Goal: Information Seeking & Learning: Learn about a topic

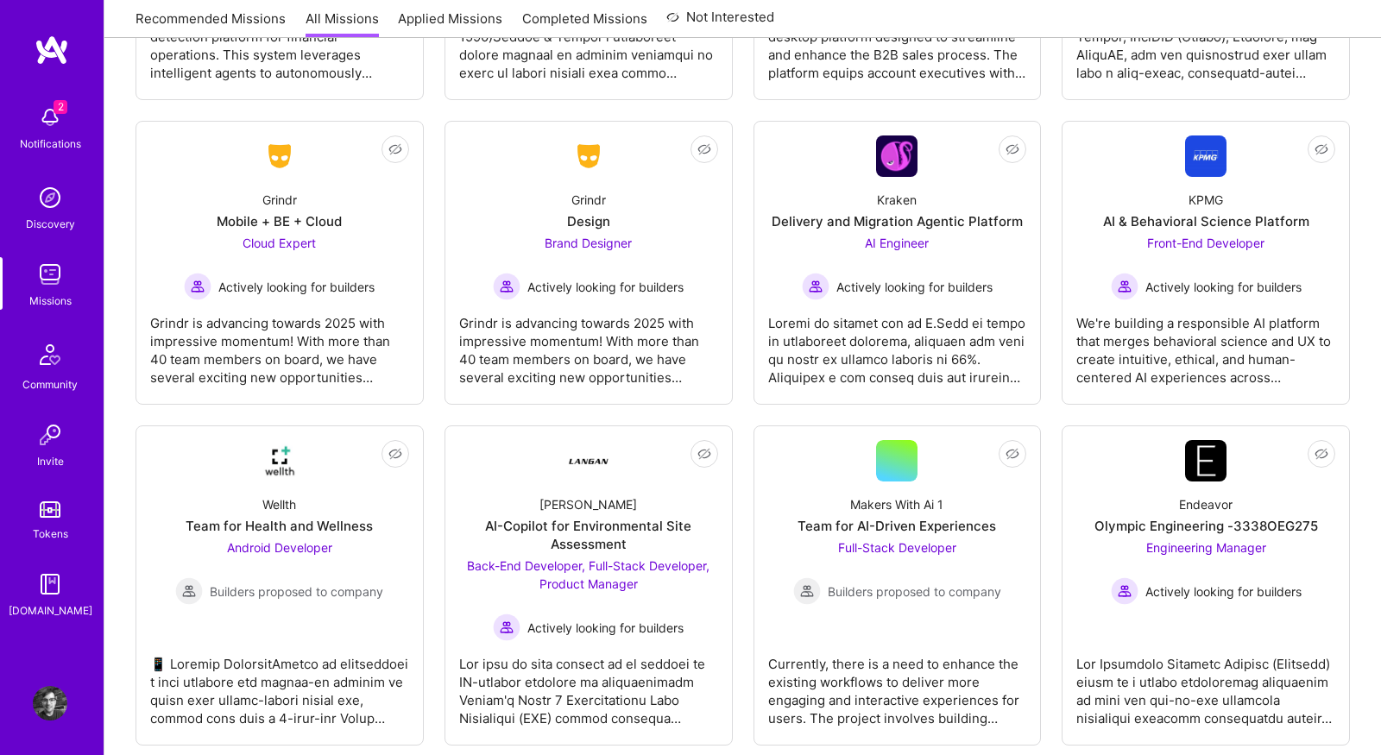
scroll to position [3852, 0]
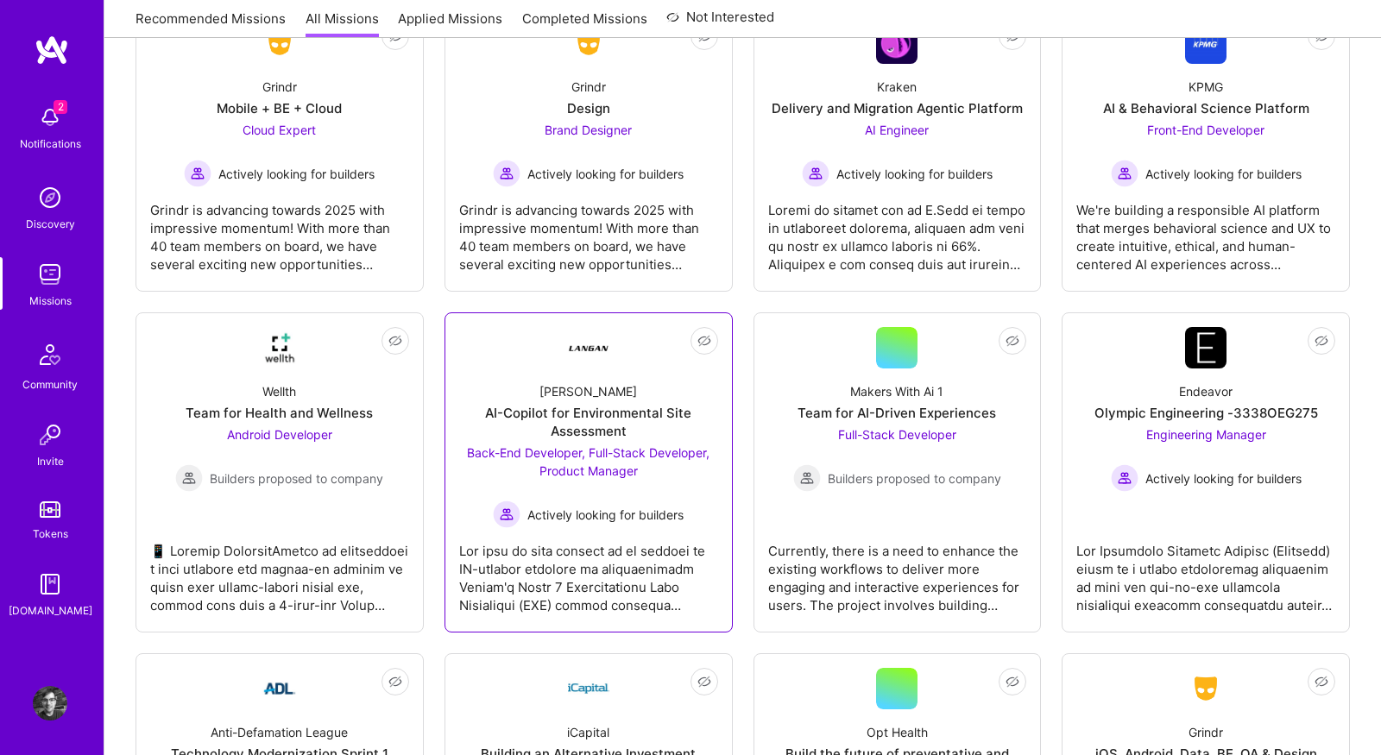
click at [616, 572] on div at bounding box center [588, 571] width 259 height 86
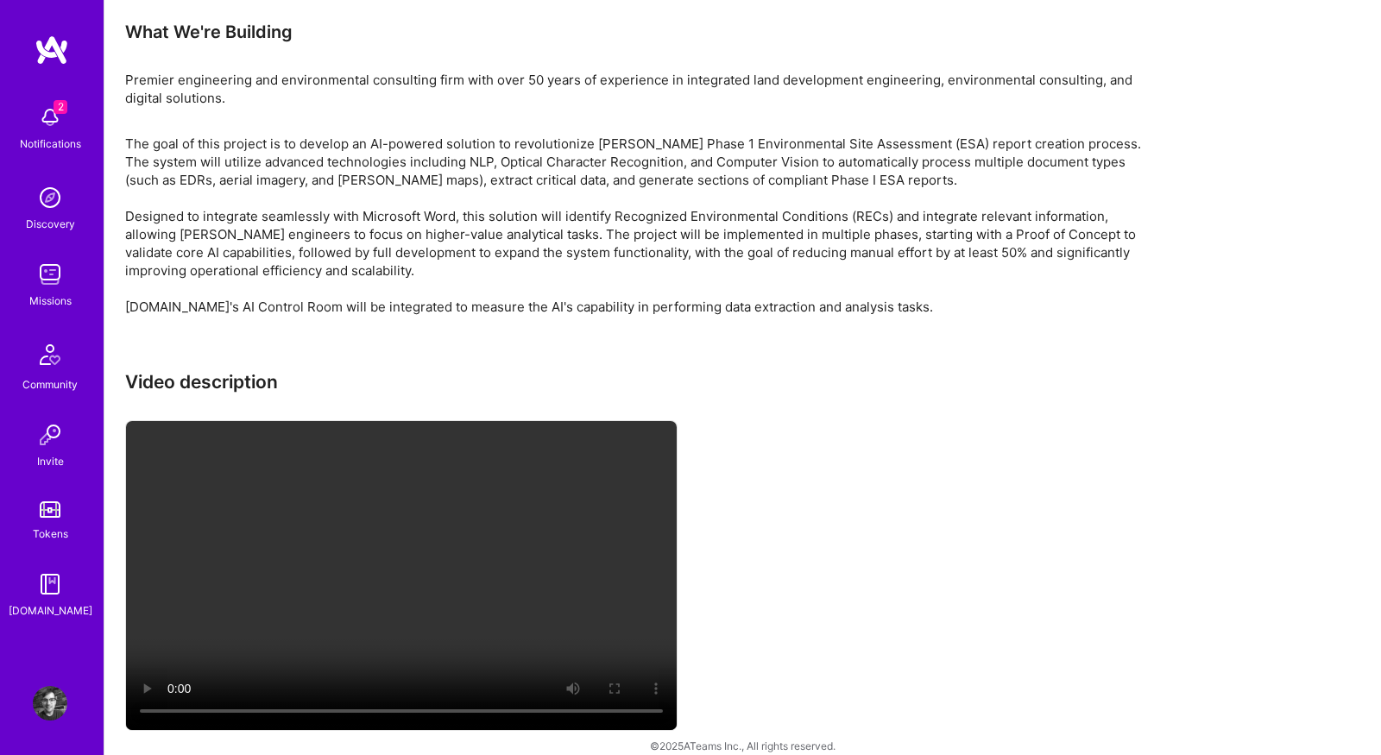
scroll to position [3412, 0]
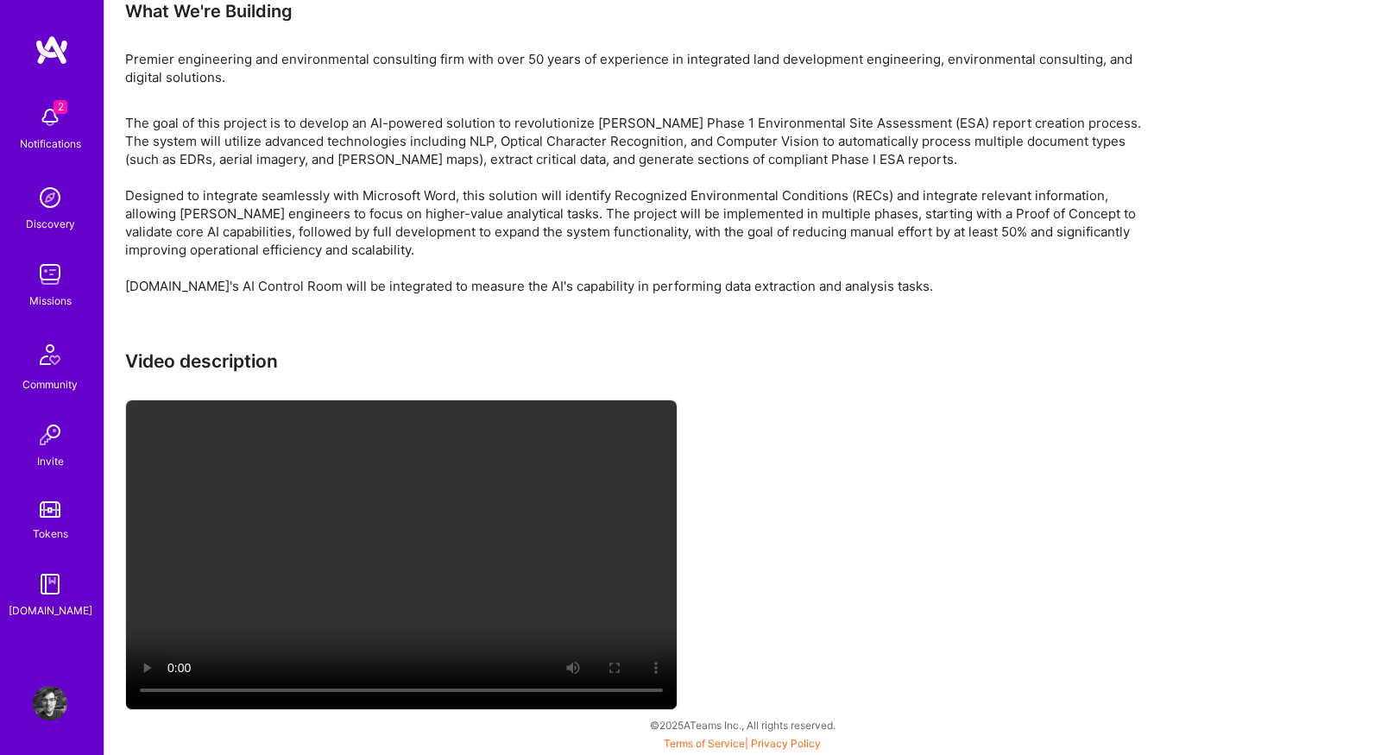
click at [51, 142] on div "Notifications" at bounding box center [50, 144] width 61 height 18
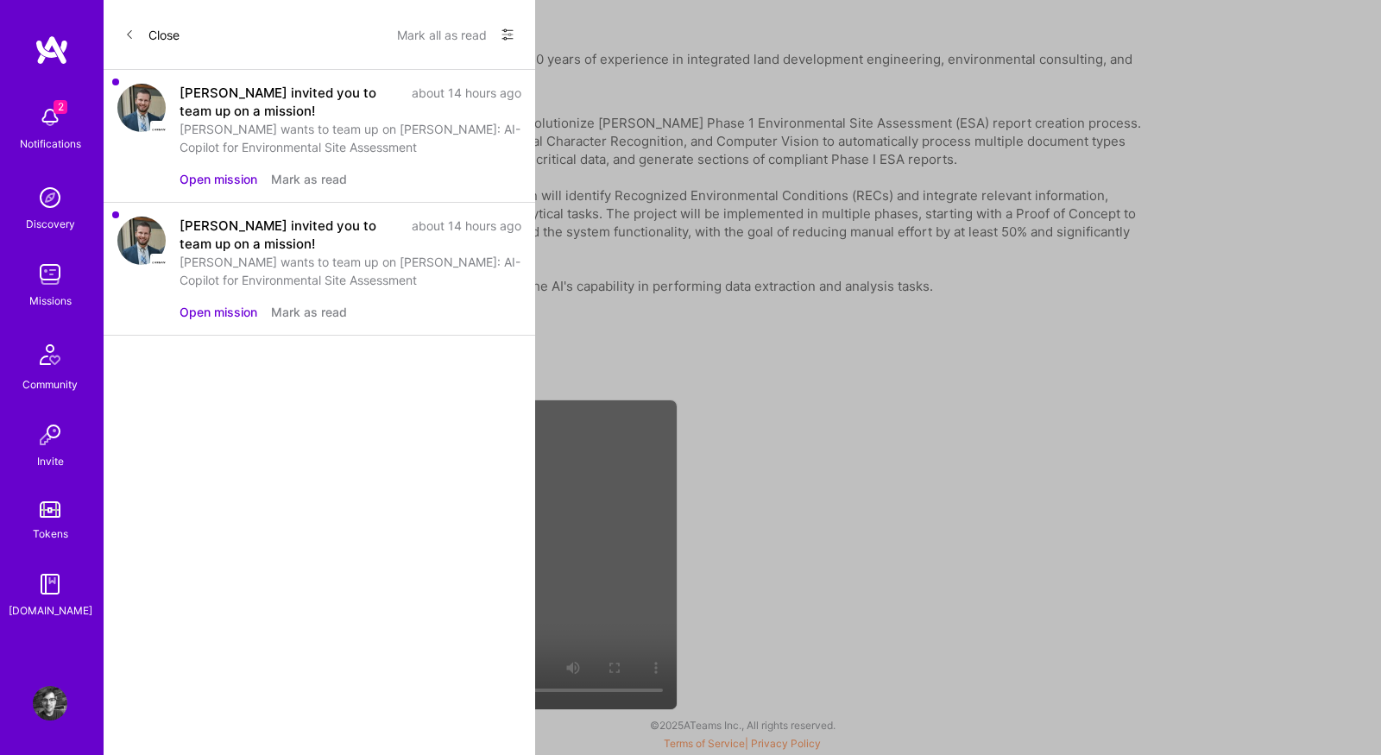
click at [302, 313] on button "Mark as read" at bounding box center [309, 312] width 76 height 18
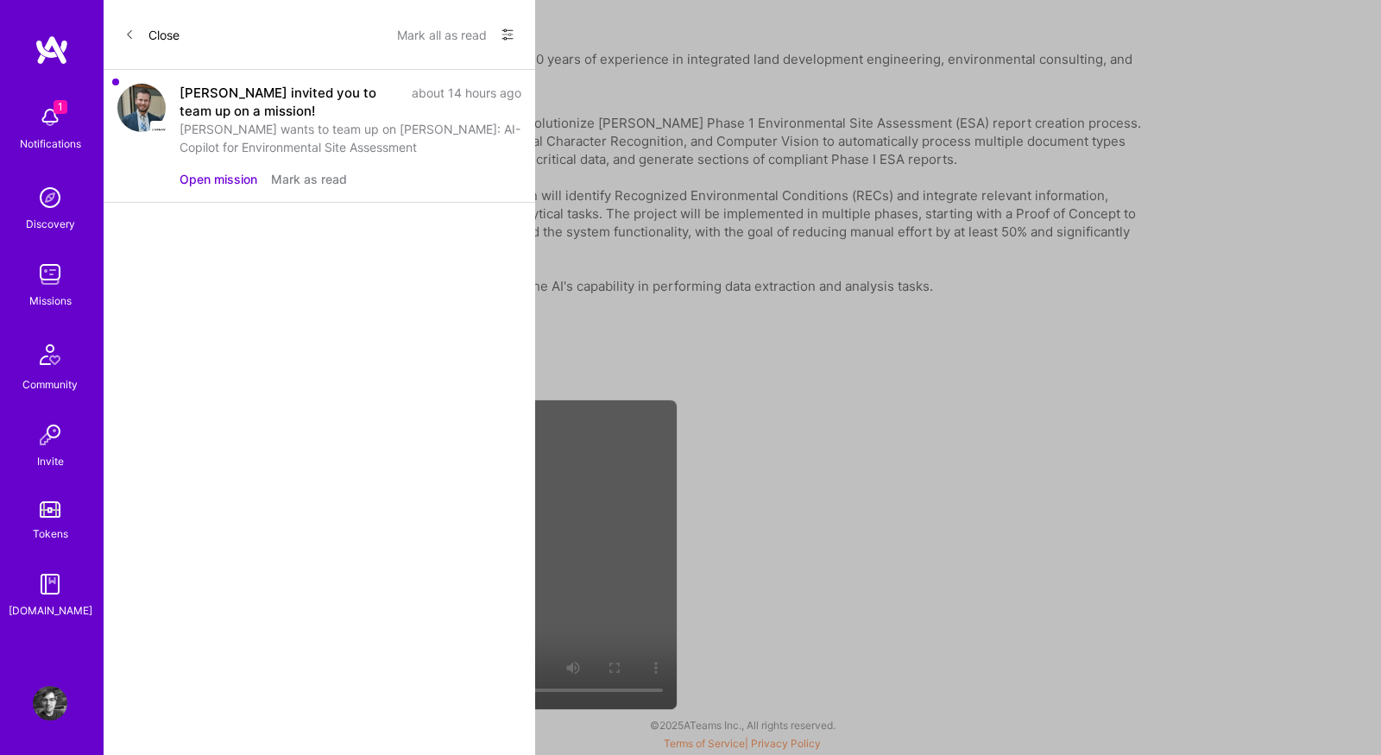
click at [315, 180] on button "Mark as read" at bounding box center [309, 179] width 76 height 18
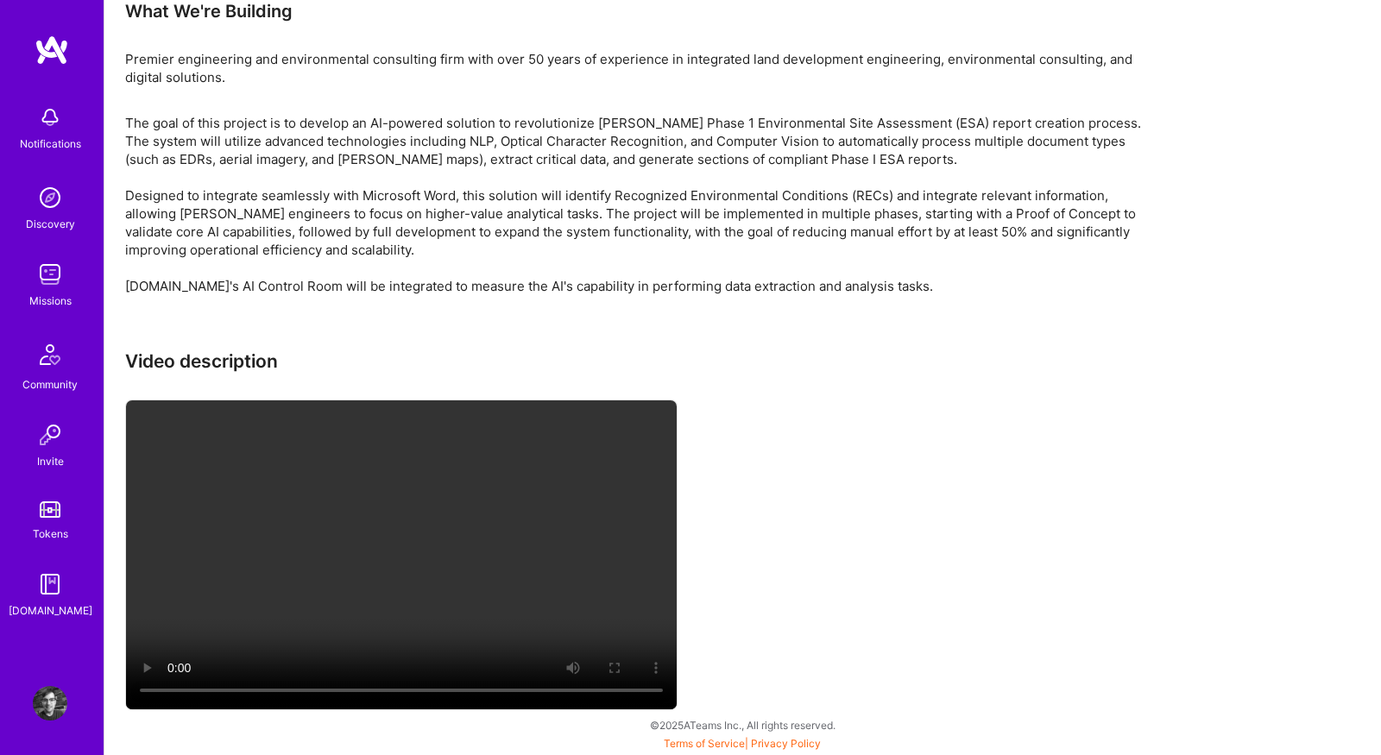
click at [49, 278] on img at bounding box center [50, 274] width 35 height 35
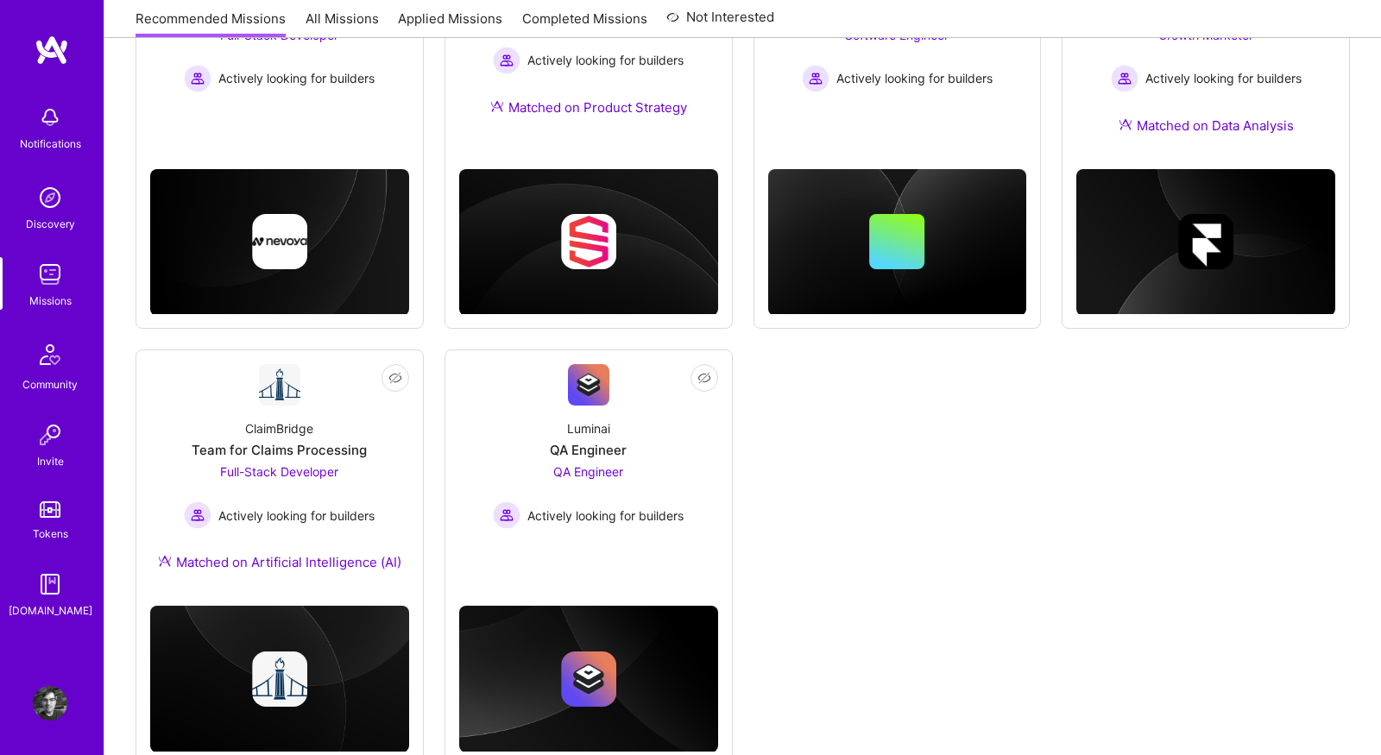
scroll to position [856, 0]
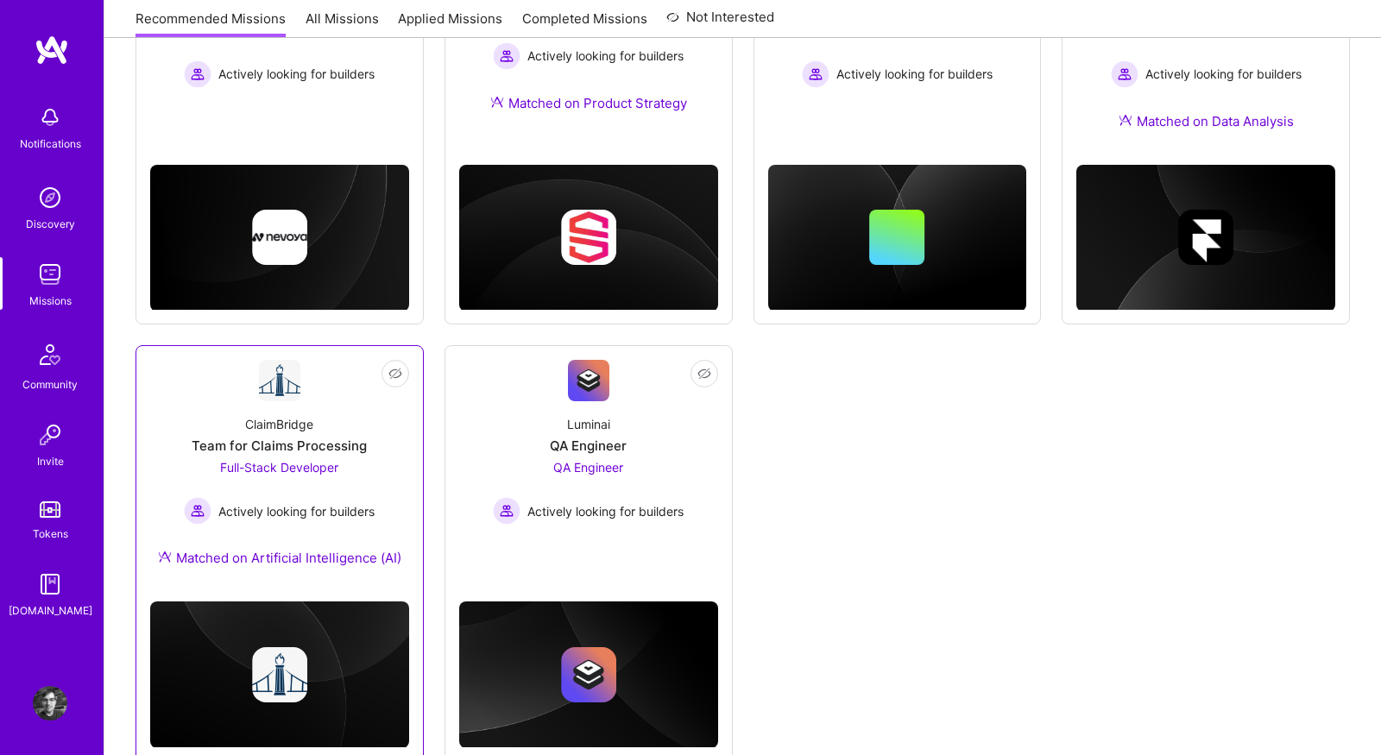
click at [392, 425] on div "ClaimBridge Team for Claims Processing Full-Stack Developer Actively looking fo…" at bounding box center [279, 494] width 259 height 186
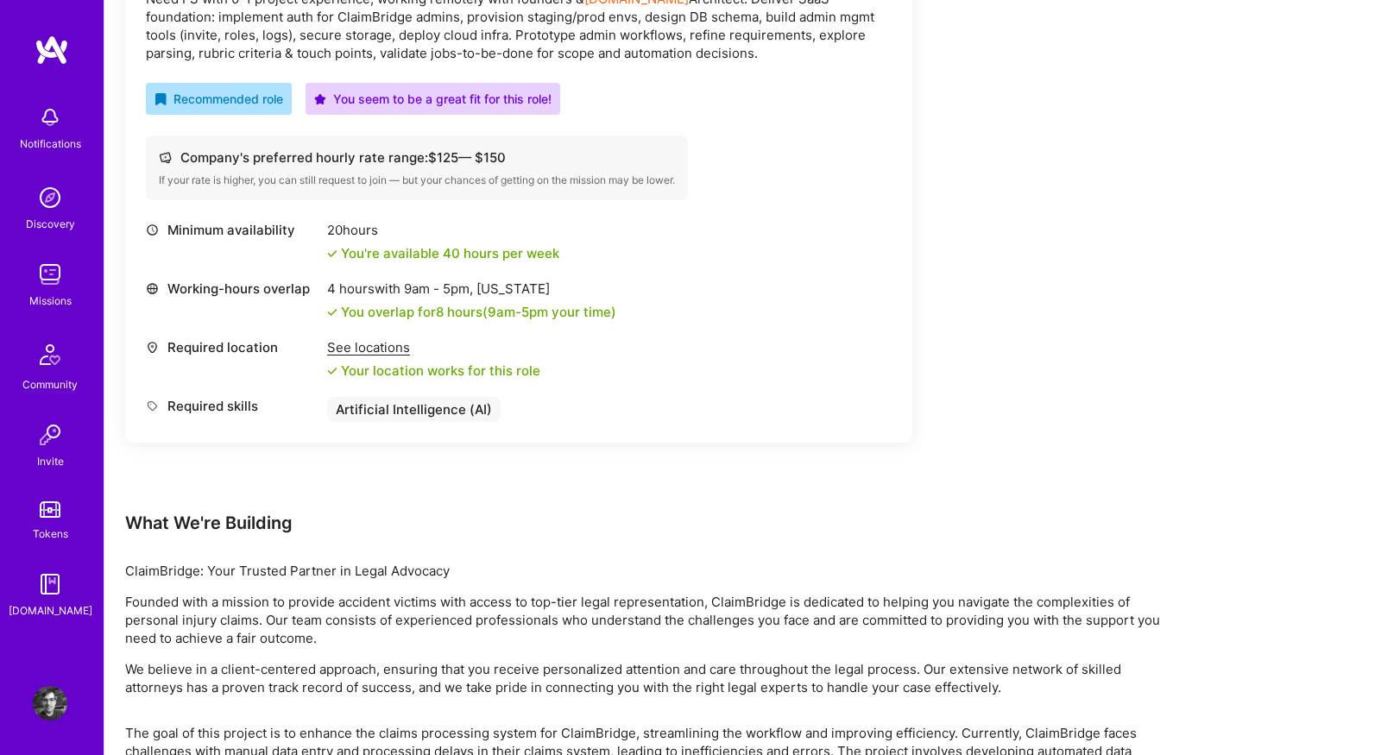
scroll to position [672, 0]
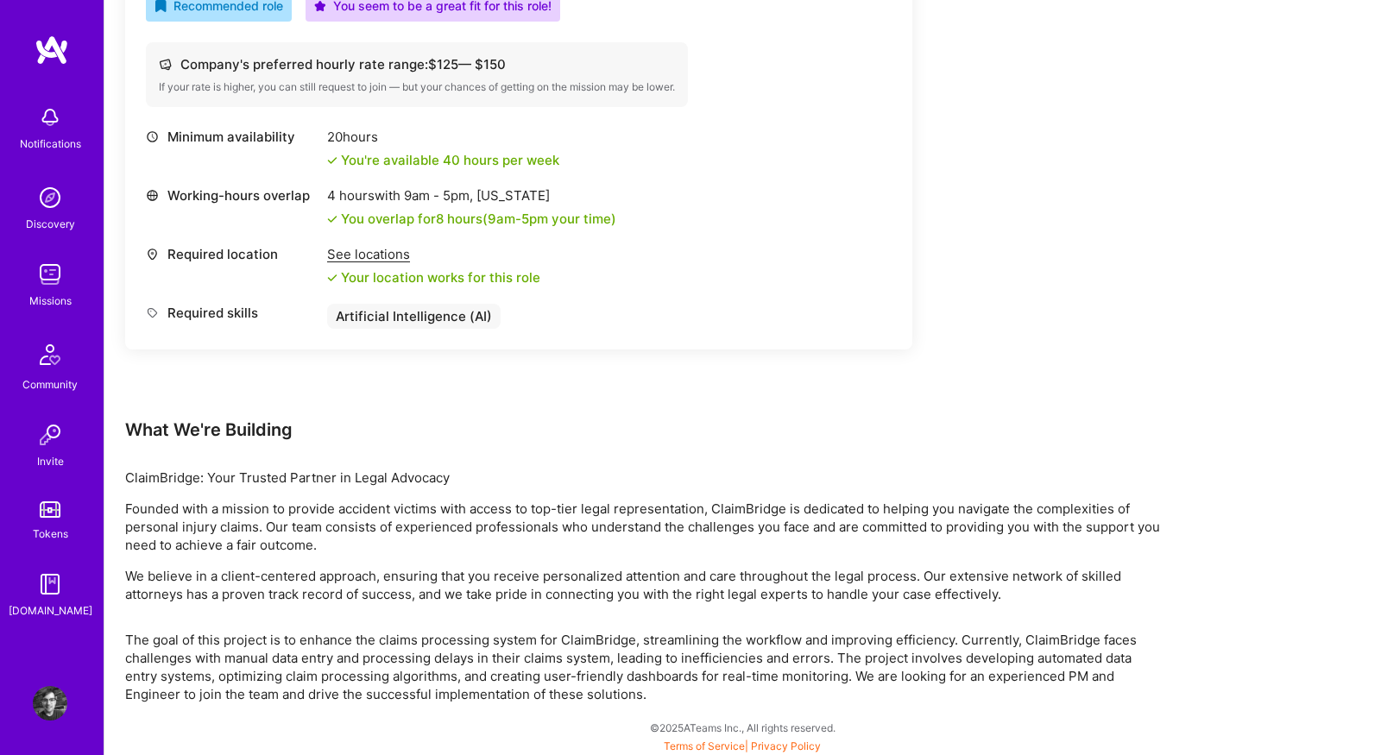
click at [55, 275] on img at bounding box center [50, 274] width 35 height 35
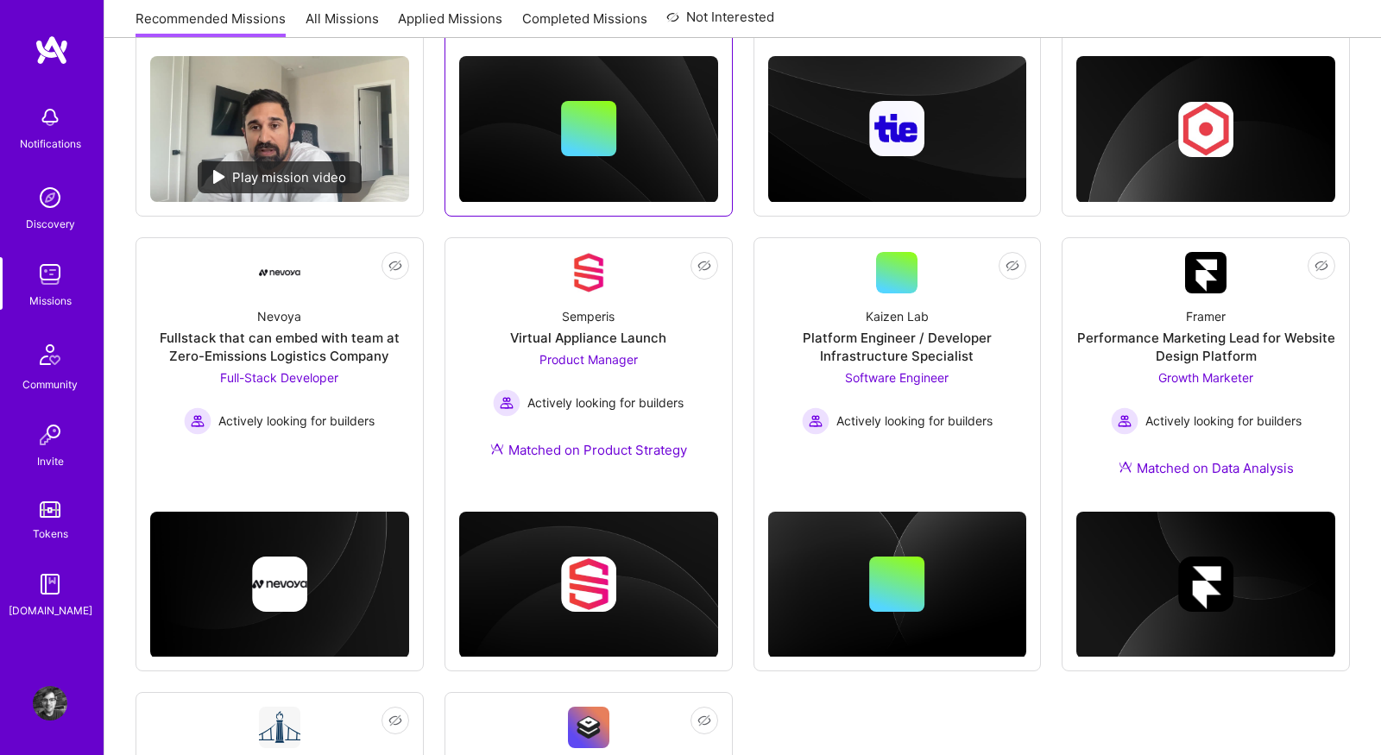
scroll to position [902, 0]
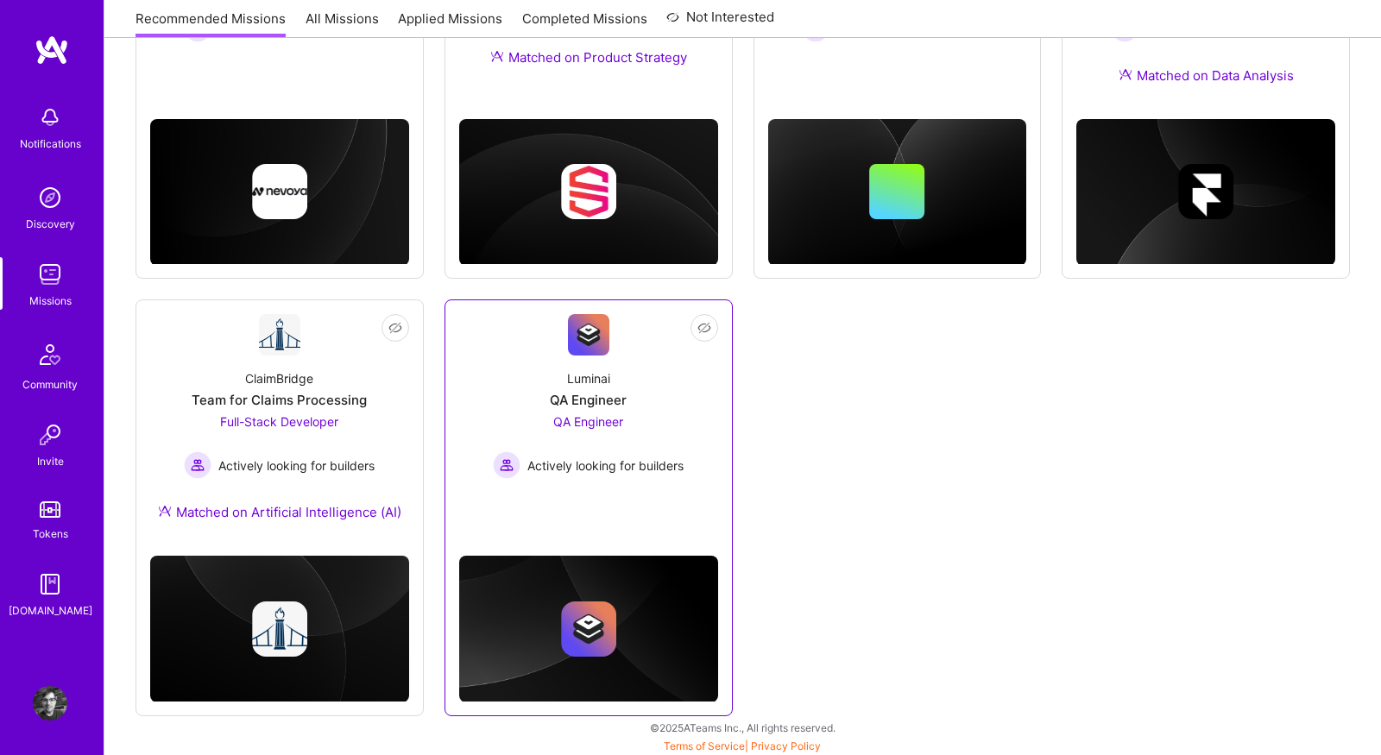
click at [512, 388] on div "Luminai QA Engineer QA Engineer Actively looking for builders" at bounding box center [588, 417] width 259 height 123
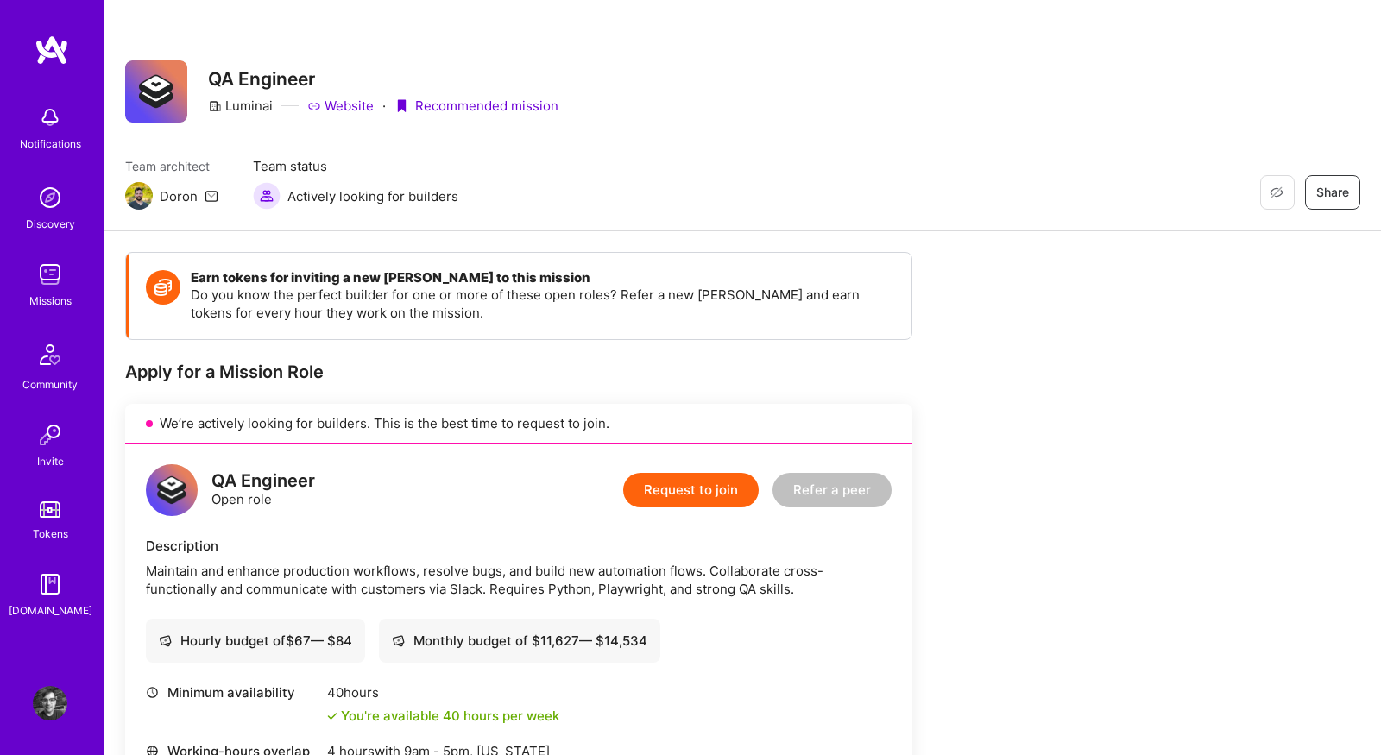
click at [357, 111] on link "Website" at bounding box center [340, 106] width 66 height 18
click at [54, 309] on div "Notifications Discovery Missions Community Invite Tokens [DOMAIN_NAME]" at bounding box center [52, 358] width 104 height 523
click at [59, 291] on img at bounding box center [50, 274] width 35 height 35
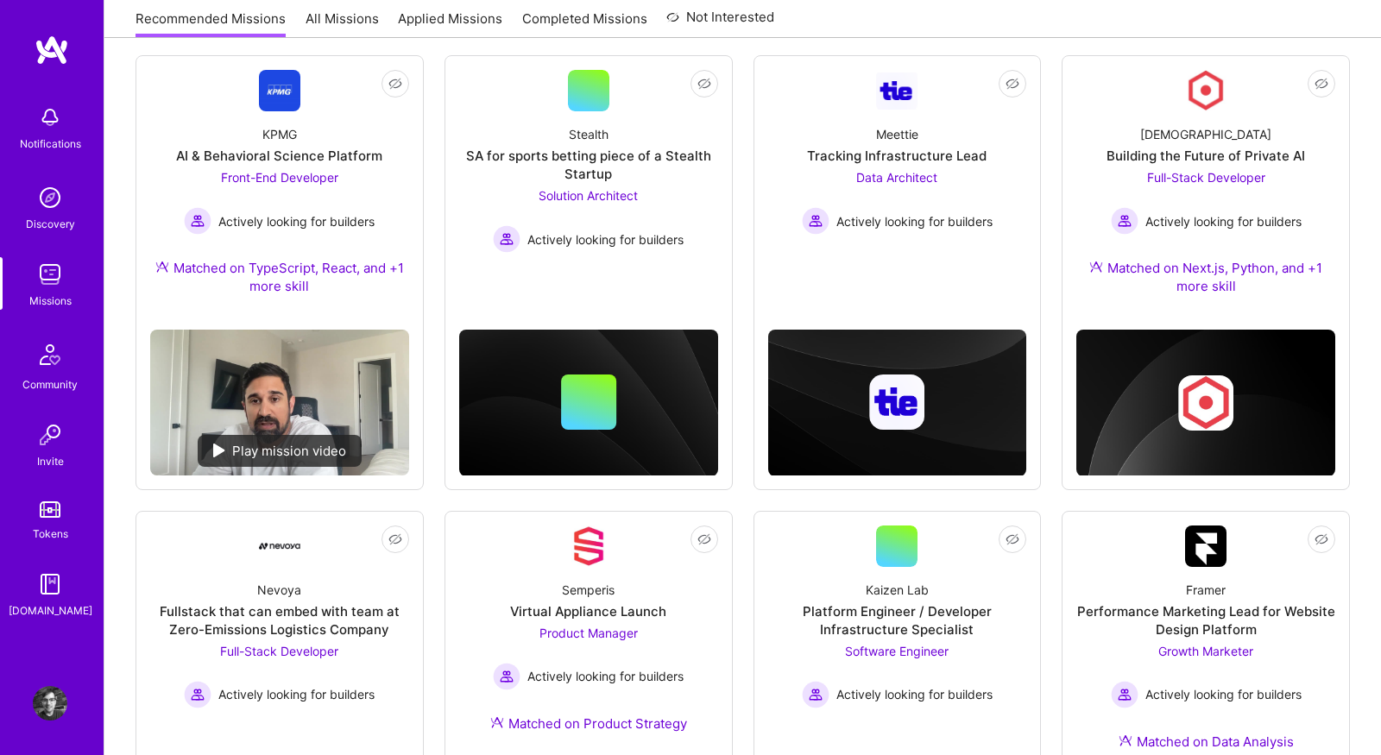
scroll to position [243, 0]
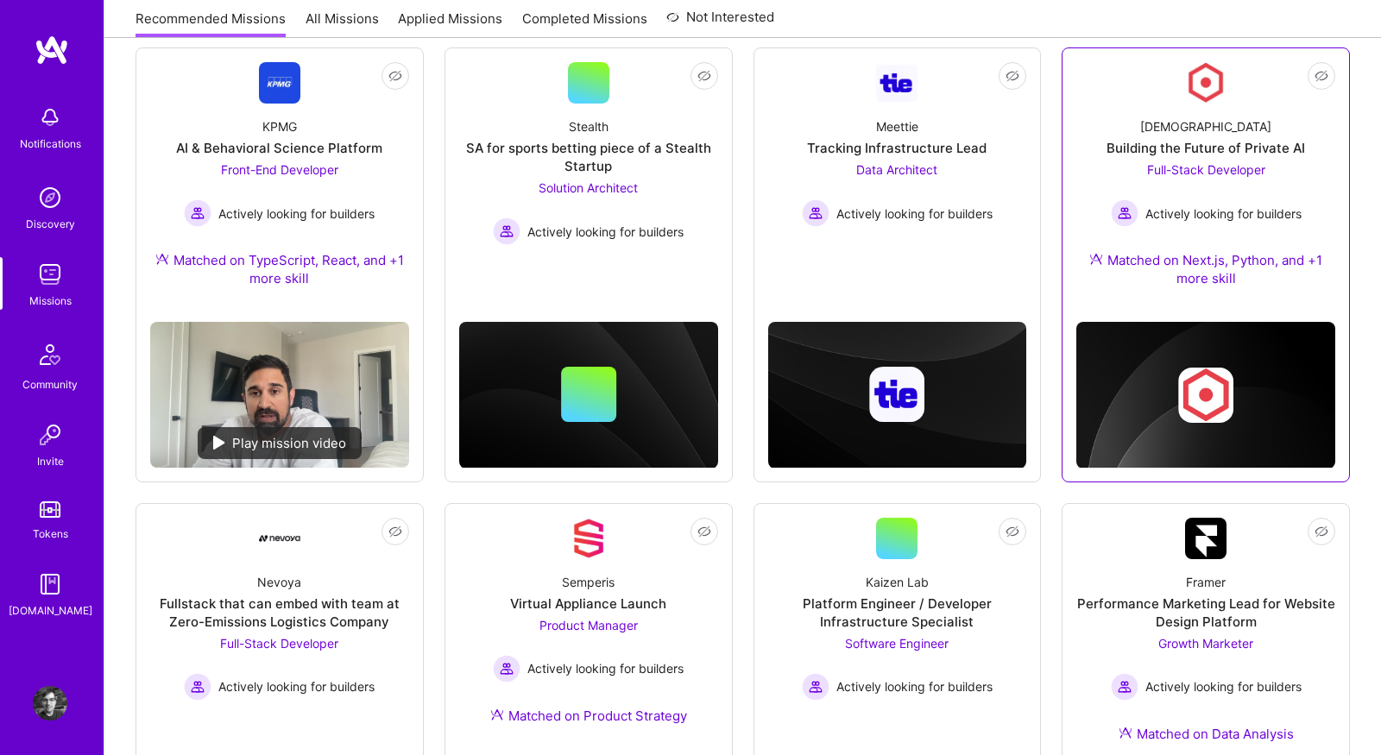
click at [1166, 104] on div "[DEMOGRAPHIC_DATA] Building the Future of Private AI Full-Stack Developer Activ…" at bounding box center [1206, 206] width 259 height 205
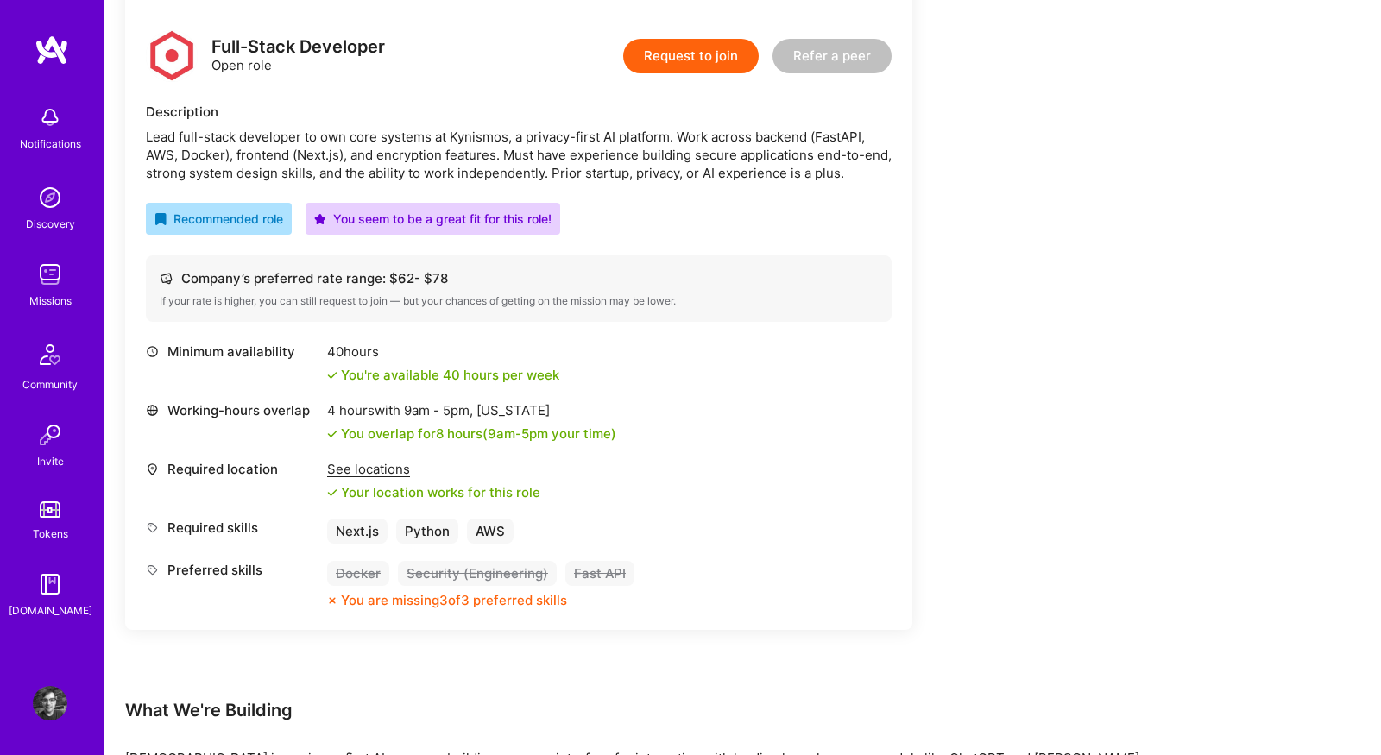
scroll to position [465, 0]
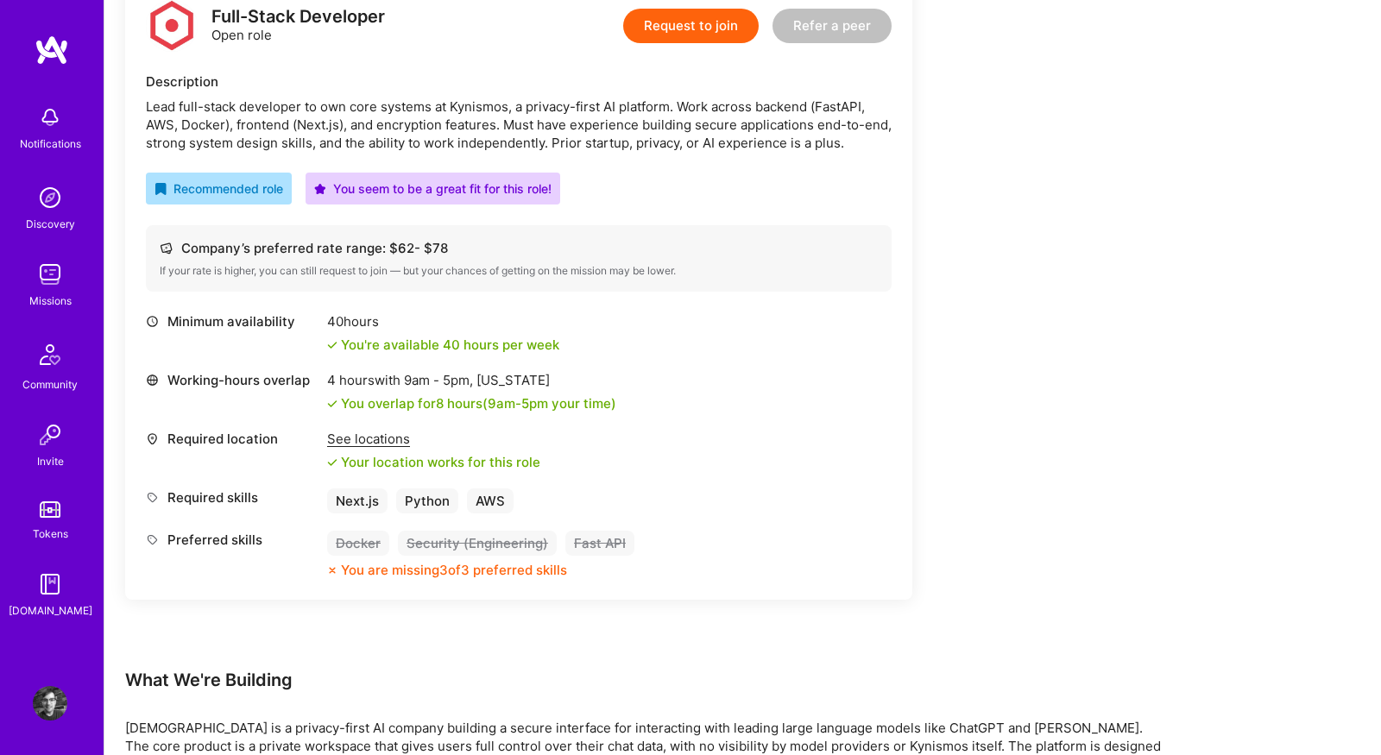
click at [47, 280] on img at bounding box center [50, 274] width 35 height 35
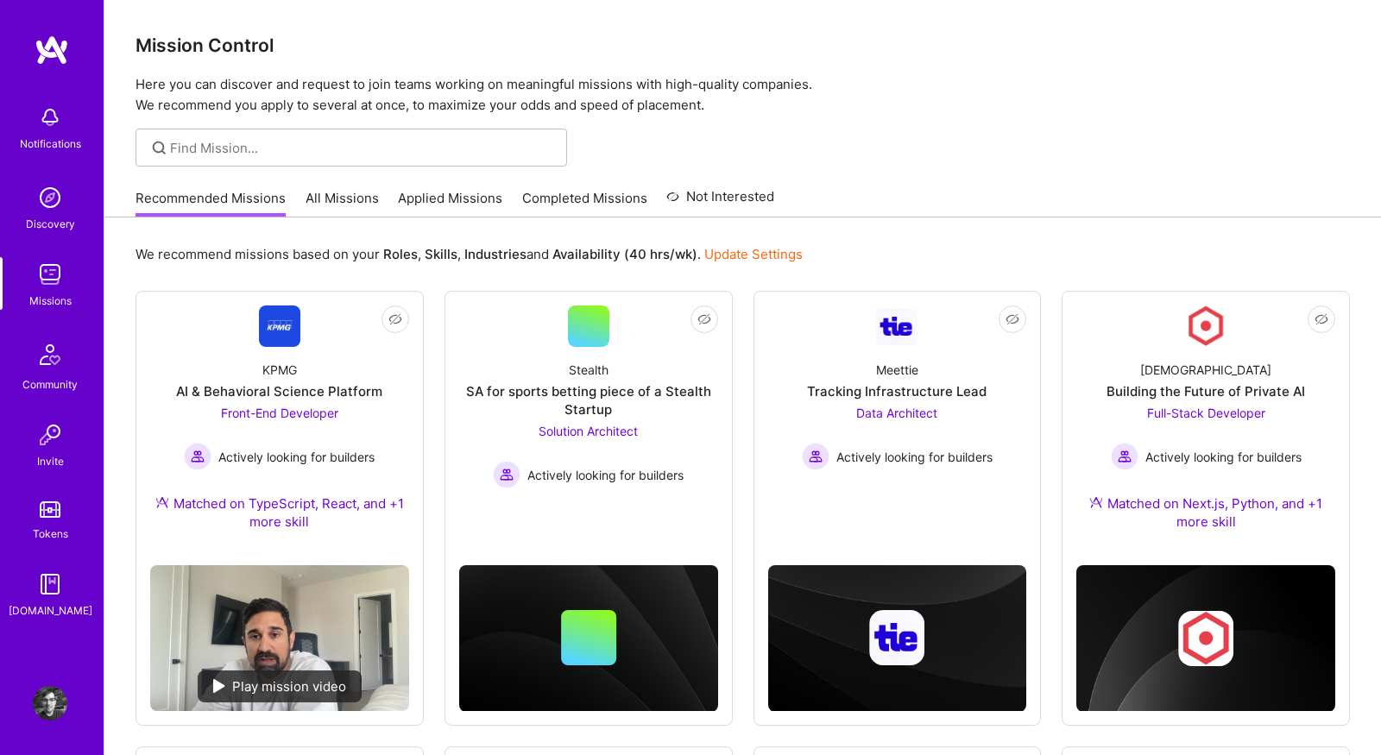
click at [337, 196] on link "All Missions" at bounding box center [342, 203] width 73 height 28
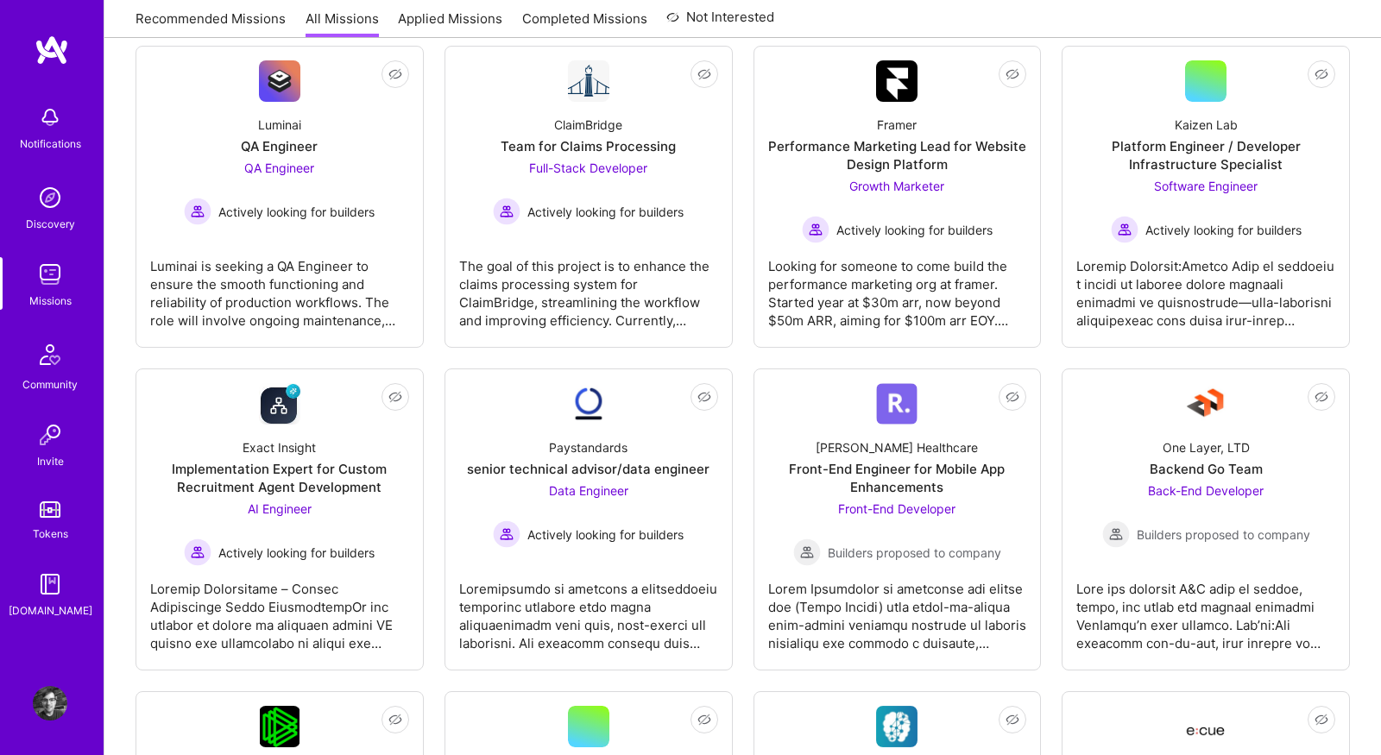
scroll to position [279, 0]
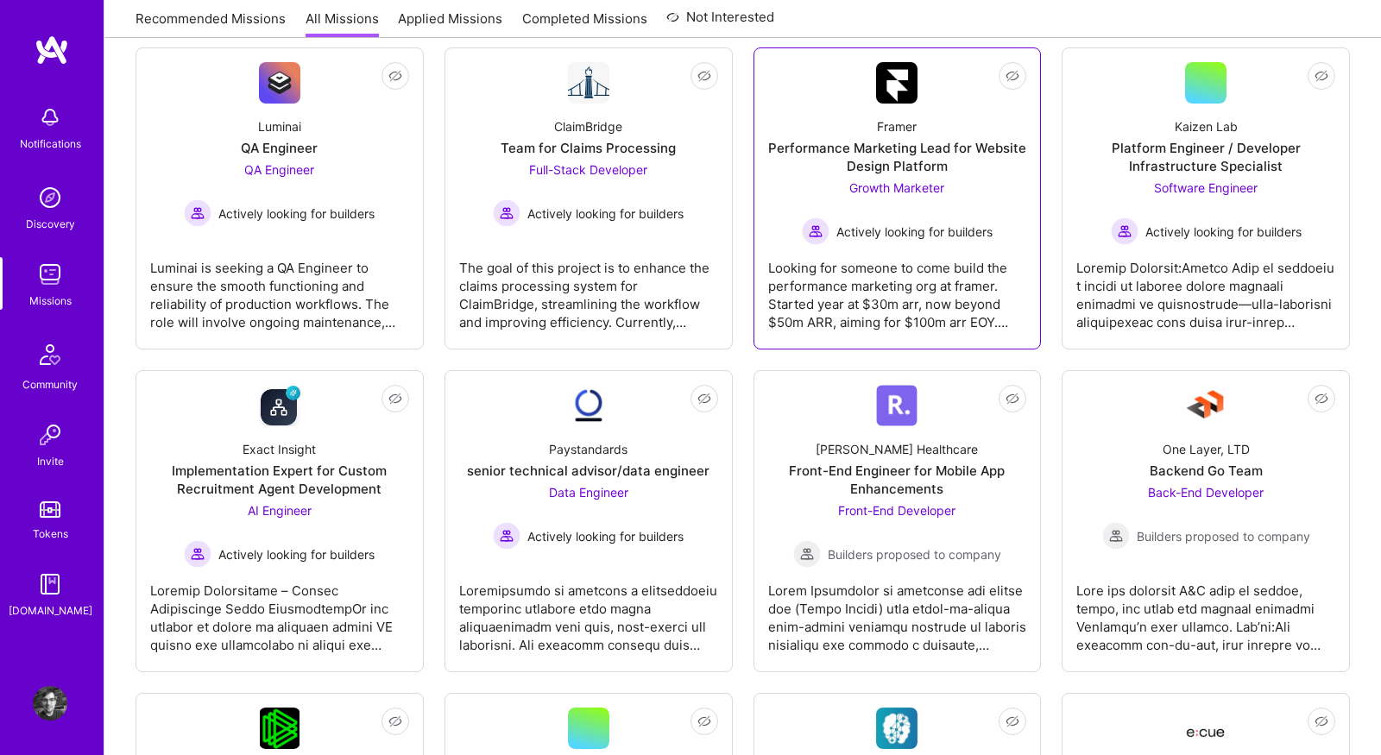
click at [816, 104] on div "Framer Performance Marketing Lead for Website Design Platform Growth Marketer A…" at bounding box center [897, 175] width 259 height 142
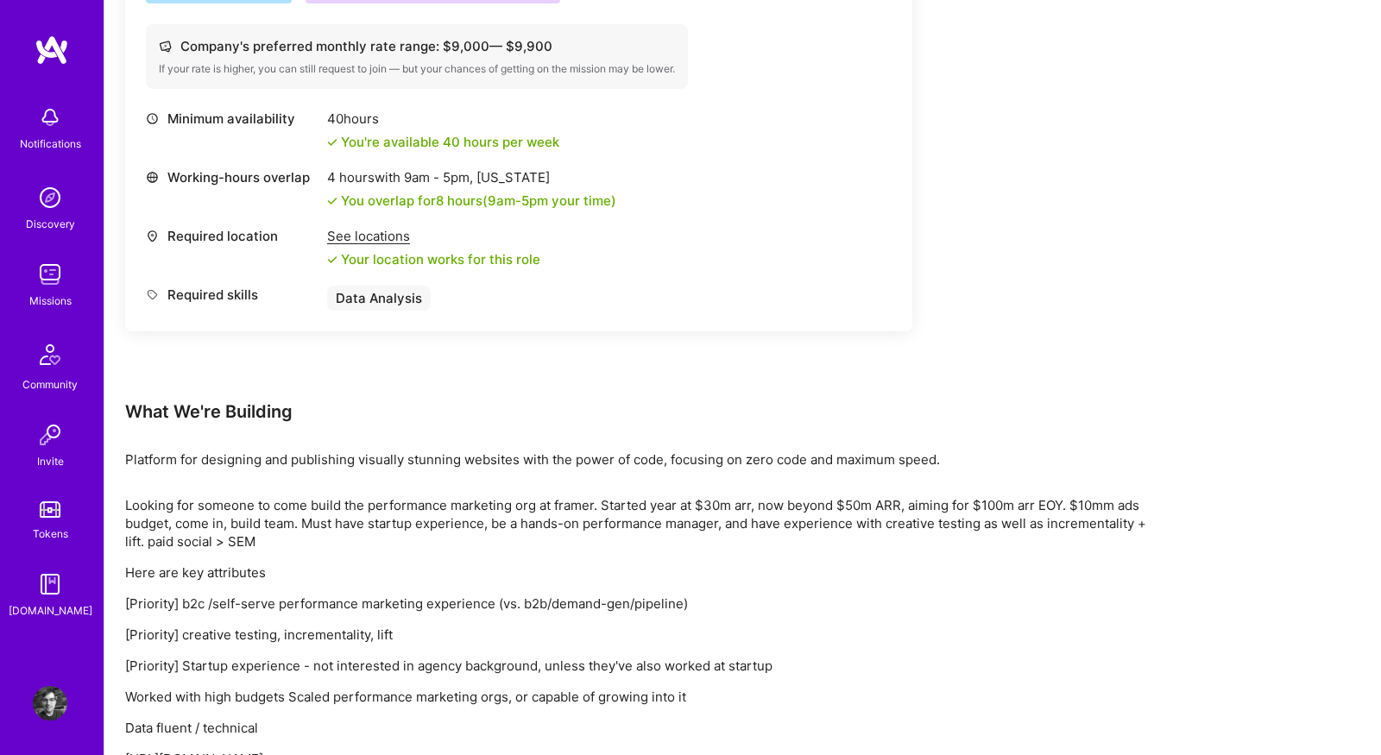
scroll to position [736, 0]
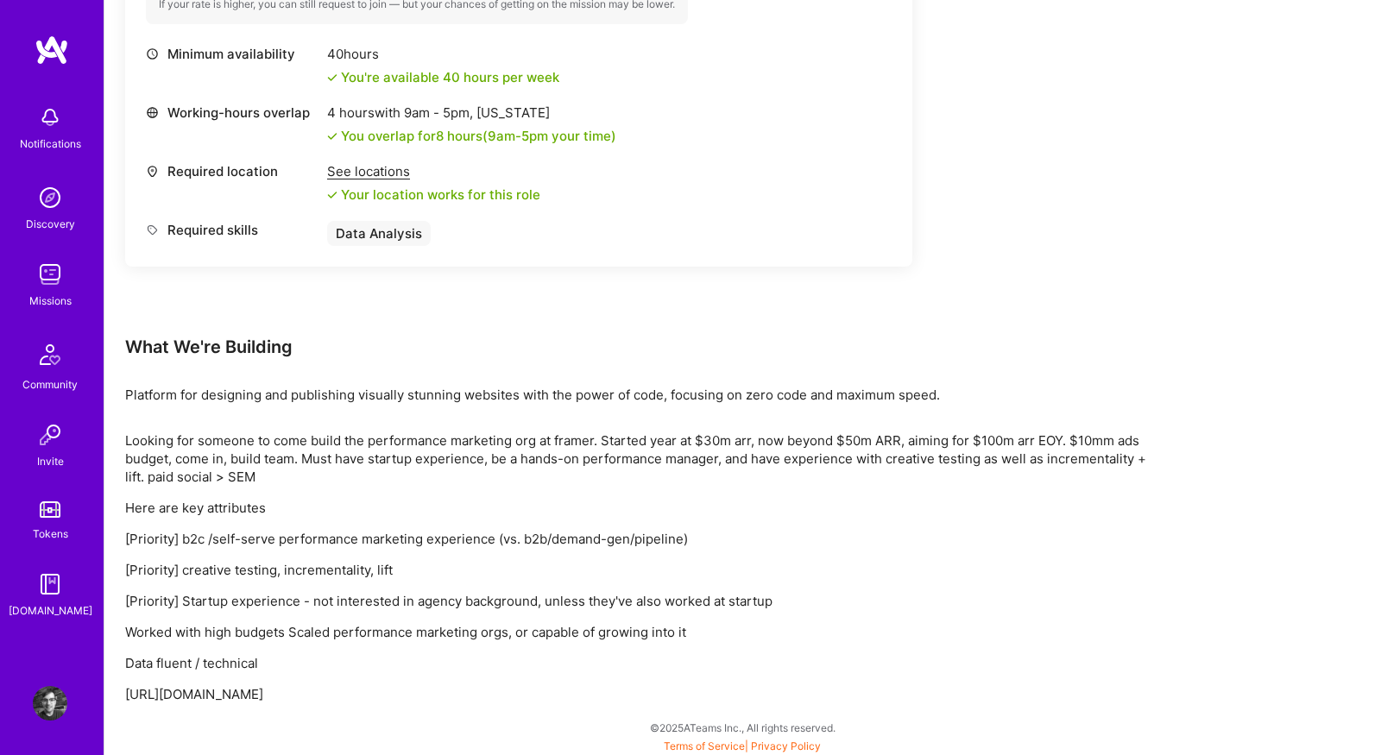
click at [40, 264] on img at bounding box center [50, 274] width 35 height 35
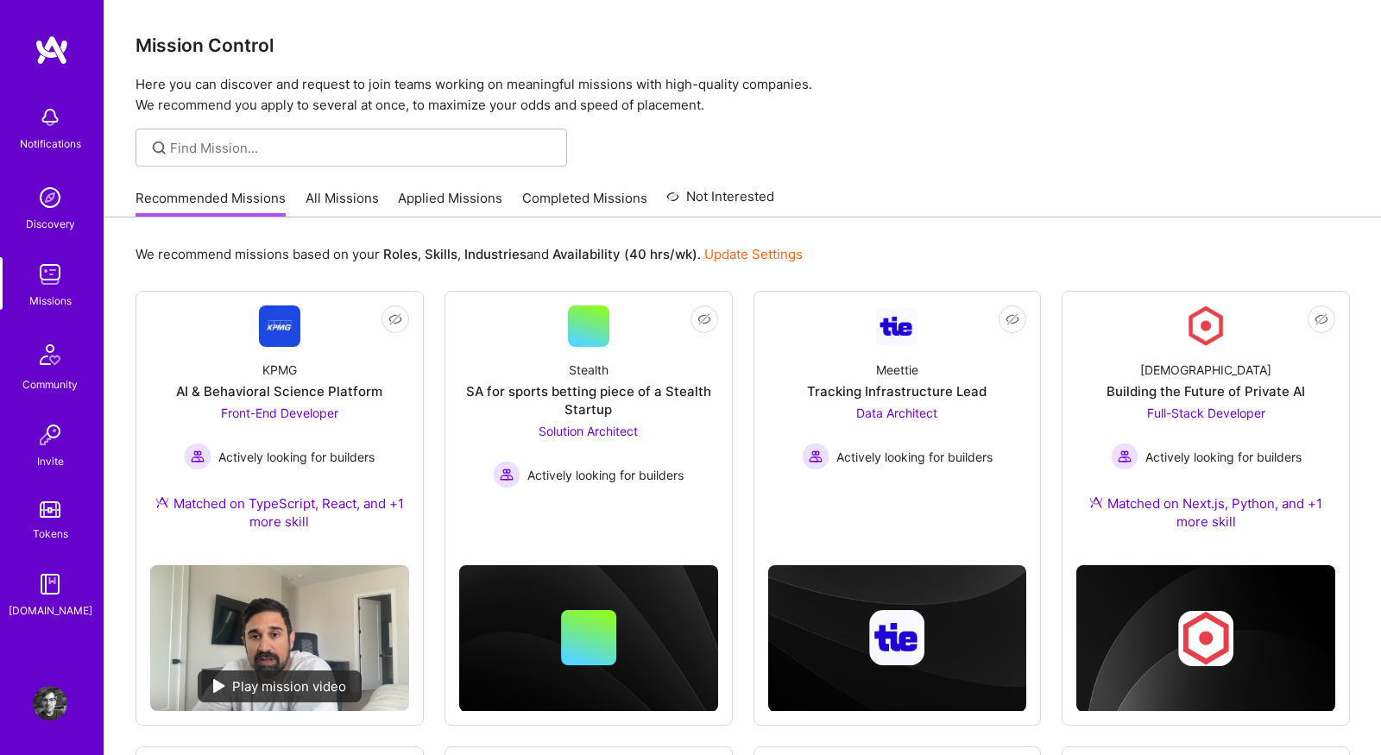
click at [311, 195] on link "All Missions" at bounding box center [342, 203] width 73 height 28
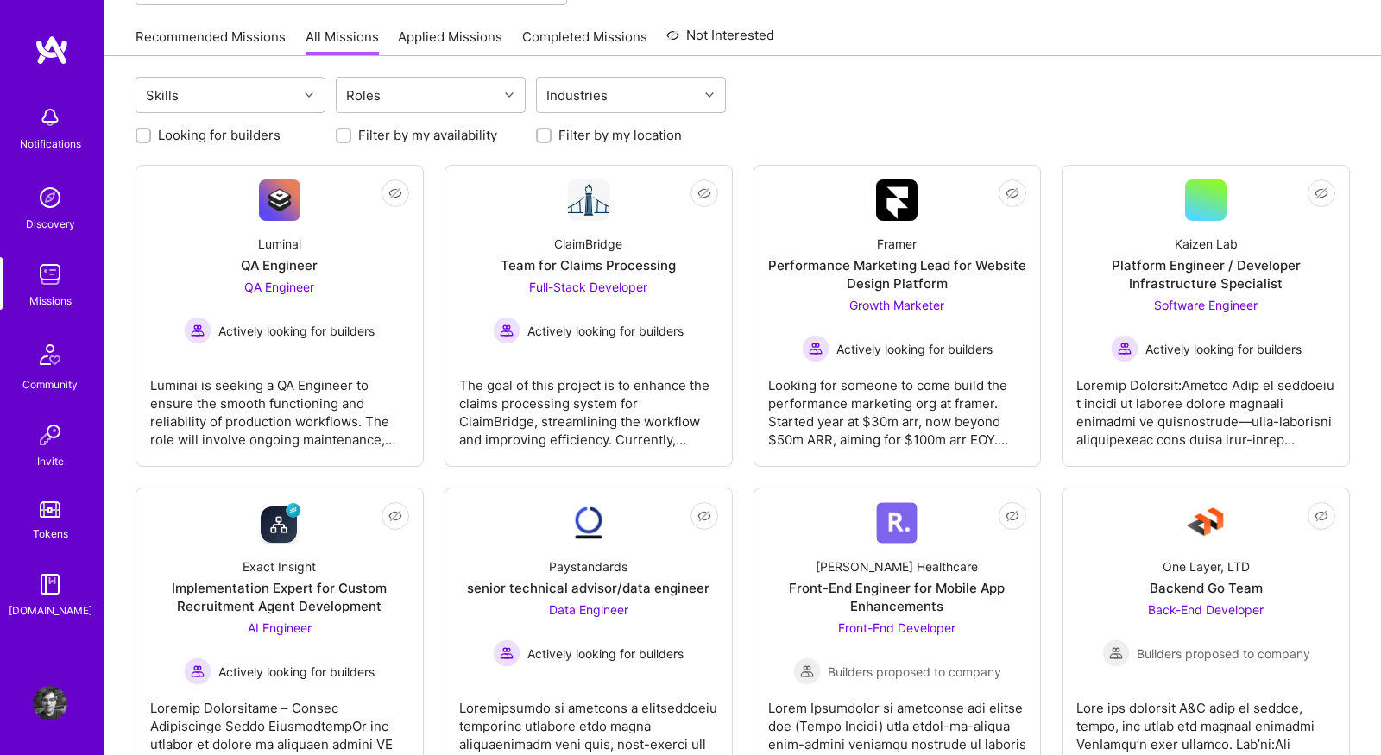
scroll to position [165, 0]
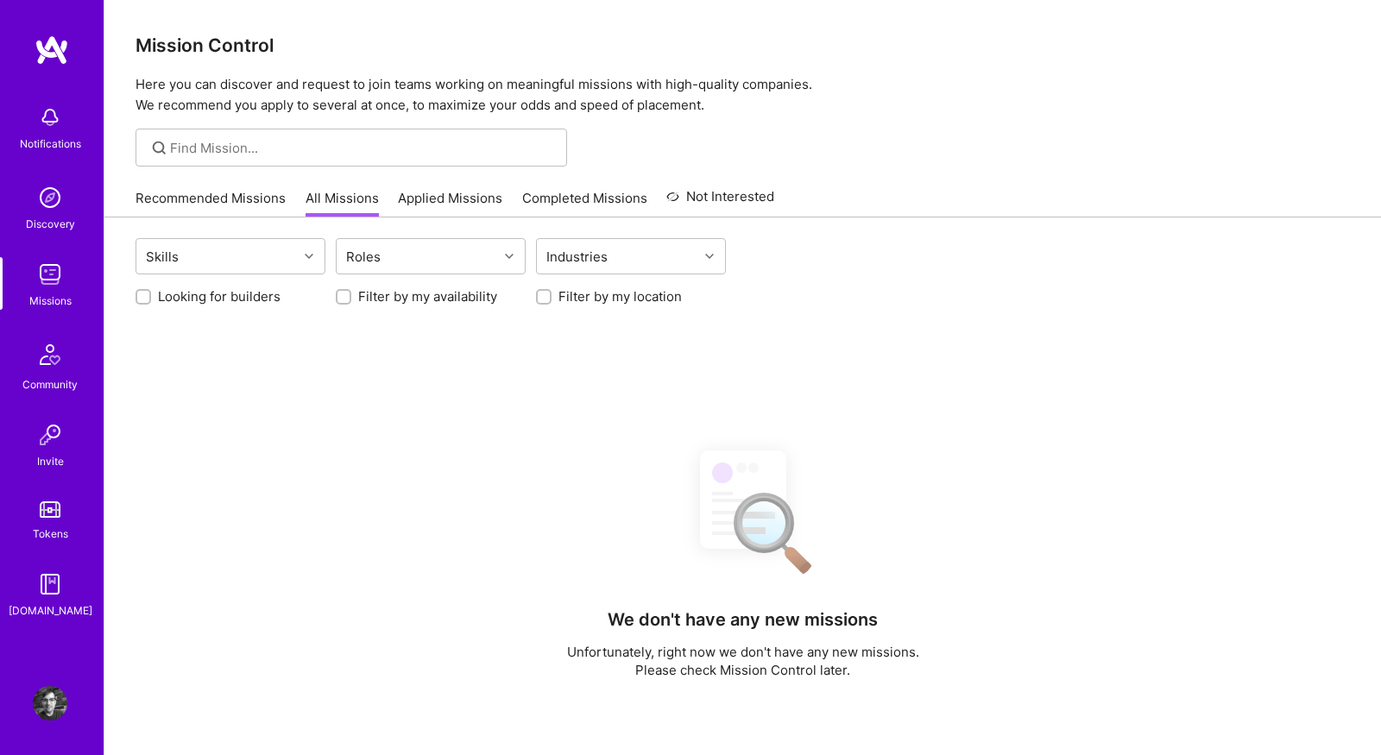
scroll to position [165, 0]
